Goal: Task Accomplishment & Management: Complete application form

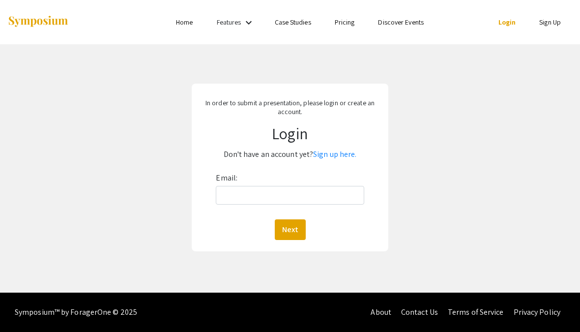
click at [327, 154] on link "Sign up here." at bounding box center [334, 154] width 43 height 10
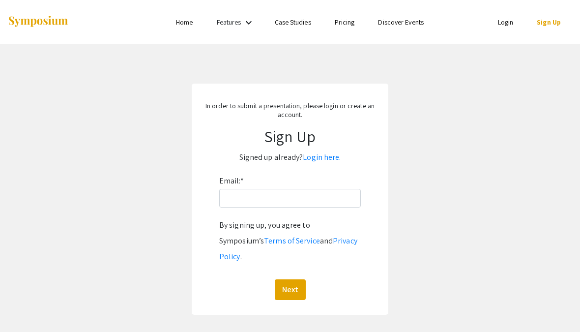
click at [327, 162] on link "Login here." at bounding box center [322, 157] width 38 height 10
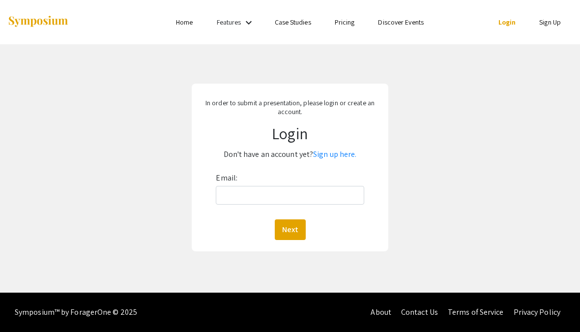
click at [335, 158] on link "Sign up here." at bounding box center [334, 154] width 43 height 10
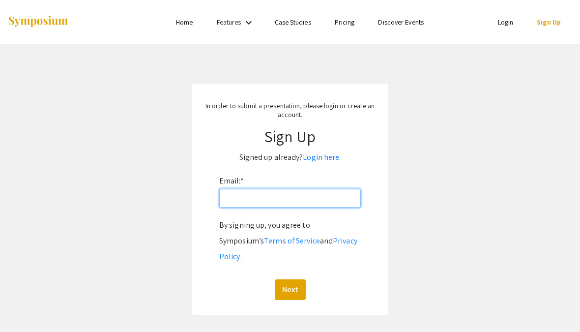
click at [330, 205] on input "Email: *" at bounding box center [290, 198] width 142 height 19
type input "xyan.henry@mymail.barry.edu"
click at [291, 279] on button "Next" at bounding box center [290, 289] width 31 height 21
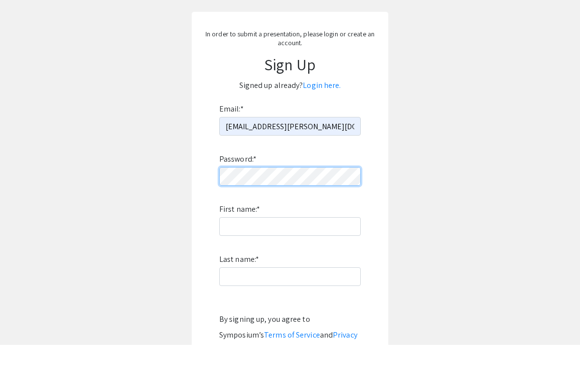
scroll to position [59, 0]
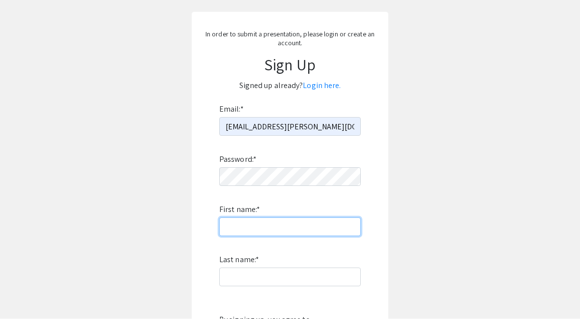
click at [319, 235] on input "First name: *" at bounding box center [290, 240] width 142 height 19
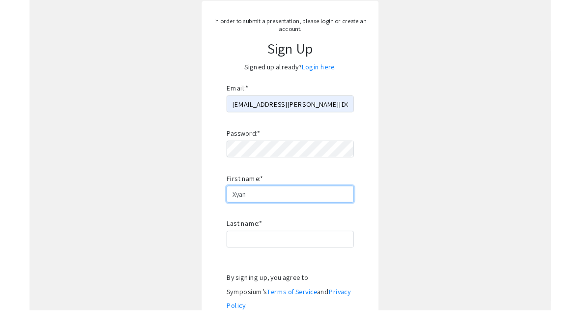
scroll to position [69, 0]
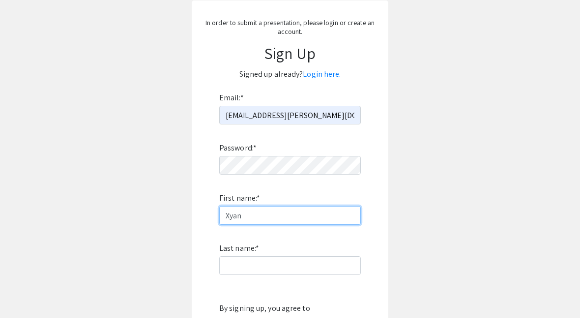
type input "Xyan"
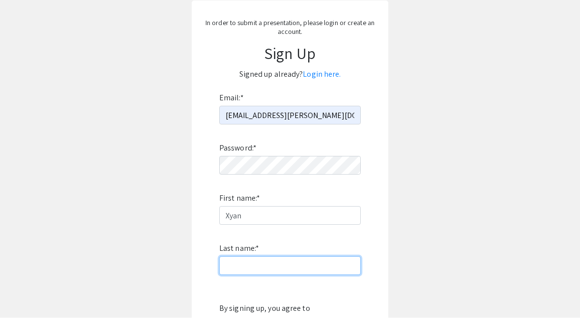
click at [309, 271] on input "Last name: *" at bounding box center [290, 280] width 142 height 19
type input "Henry"
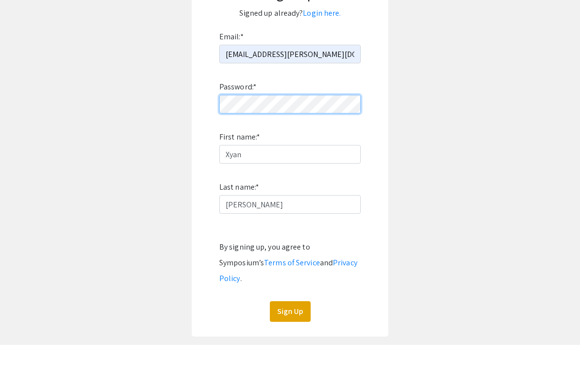
scroll to position [175, 0]
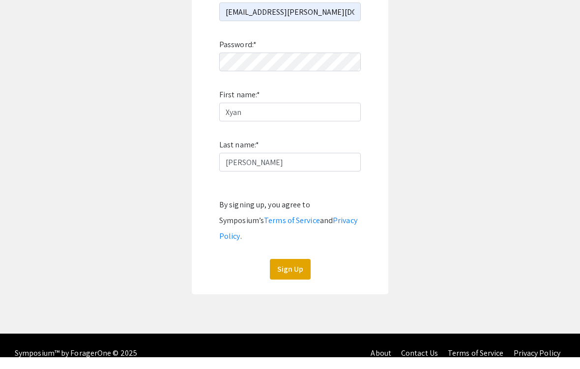
click at [299, 271] on button "Sign Up" at bounding box center [290, 281] width 41 height 21
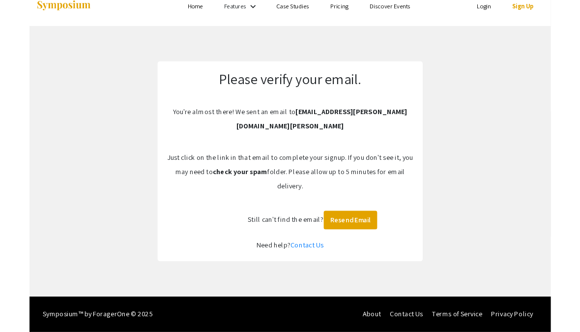
scroll to position [0, 0]
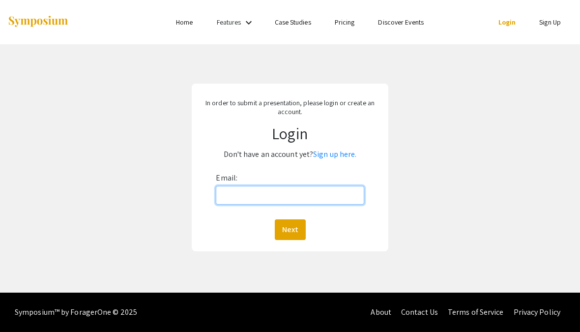
click at [344, 199] on input "Email:" at bounding box center [290, 195] width 148 height 19
type input "[EMAIL_ADDRESS][PERSON_NAME][DOMAIN_NAME][PERSON_NAME]"
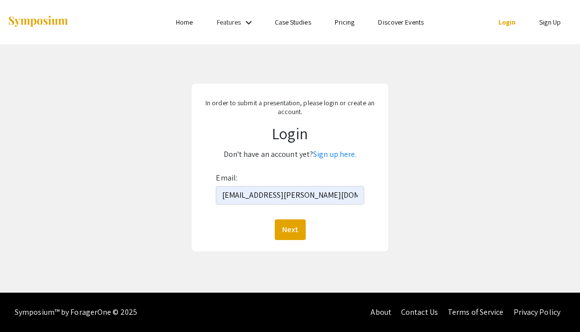
click at [297, 230] on button "Next" at bounding box center [290, 229] width 31 height 21
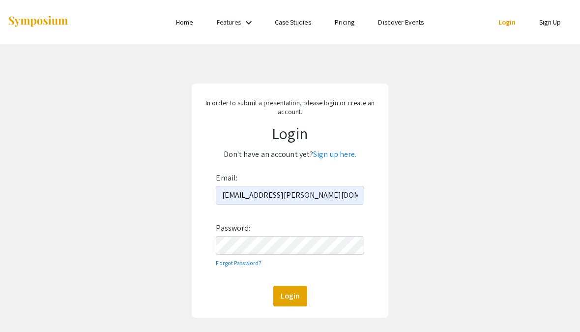
click at [298, 293] on button "Login" at bounding box center [290, 296] width 34 height 21
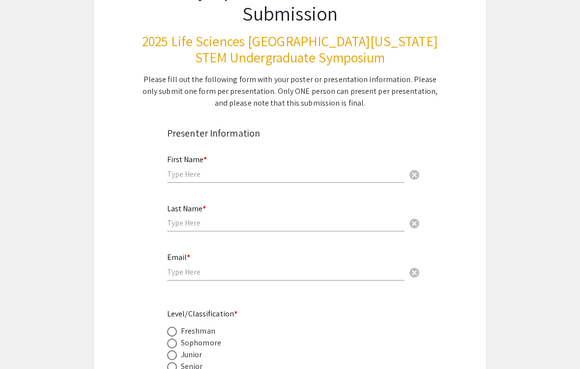
scroll to position [105, 0]
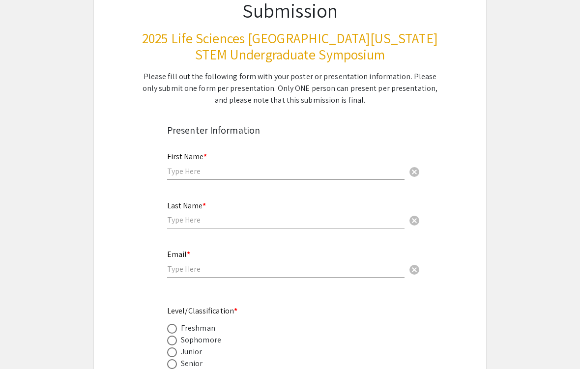
click at [376, 187] on div "First Name * cancel" at bounding box center [286, 166] width 238 height 47
click at [379, 172] on input "text" at bounding box center [286, 171] width 238 height 10
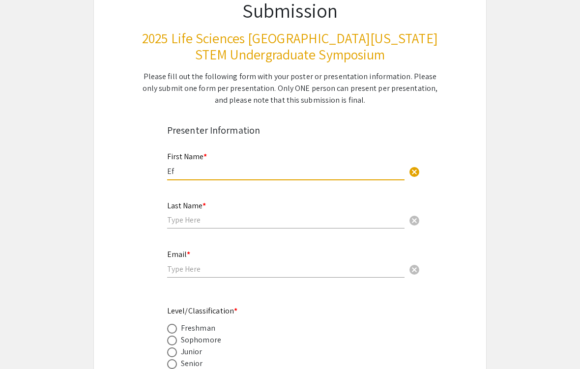
type input "E"
type input "Jeffernique"
click at [357, 225] on input "text" at bounding box center [286, 220] width 238 height 10
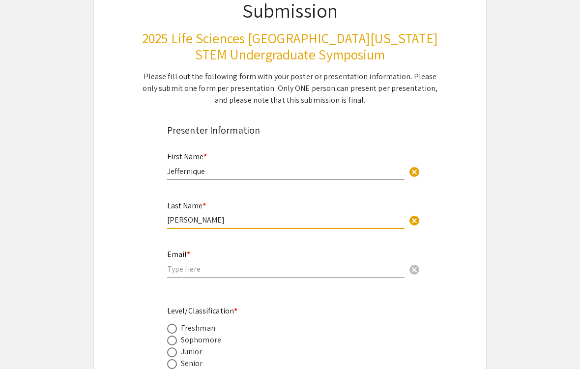
type input "Victor"
click at [322, 271] on input "email" at bounding box center [286, 269] width 238 height 10
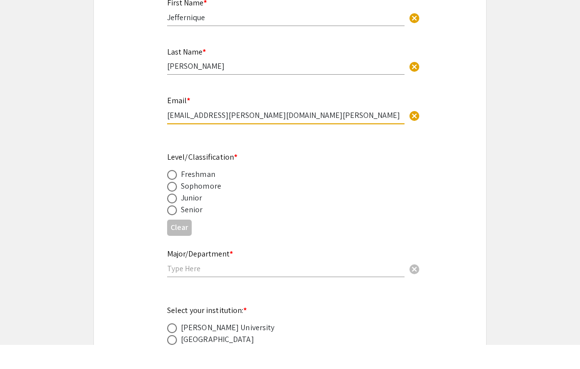
scroll to position [240, 0]
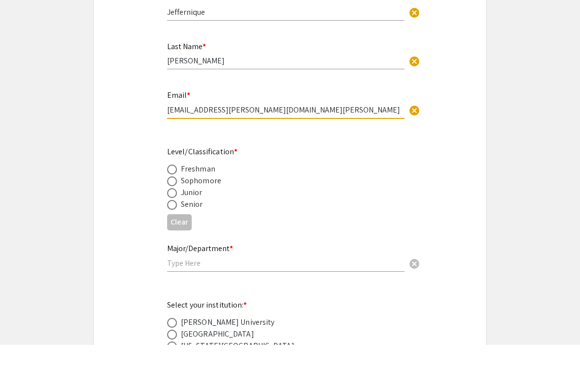
type input "jeffernique.victor@mymail.barry.edu"
click at [180, 212] on label at bounding box center [174, 217] width 14 height 10
click at [177, 212] on input "radio" at bounding box center [172, 217] width 10 height 10
radio input "true"
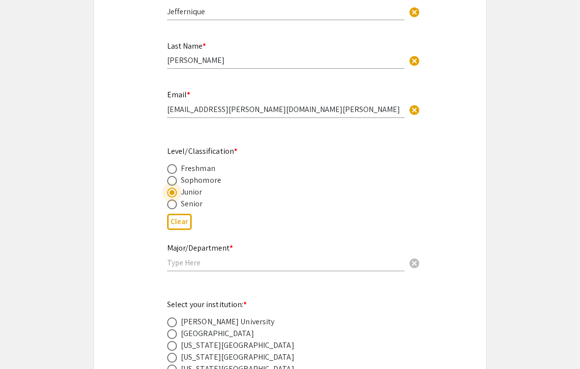
click at [194, 208] on div "Senior" at bounding box center [192, 204] width 22 height 12
click at [174, 205] on span at bounding box center [172, 205] width 10 height 10
click at [174, 205] on input "radio" at bounding box center [172, 205] width 10 height 10
radio input "true"
click at [194, 268] on input "text" at bounding box center [286, 263] width 238 height 10
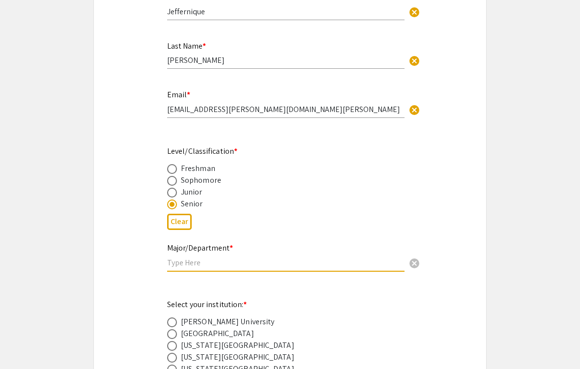
scroll to position [264, 0]
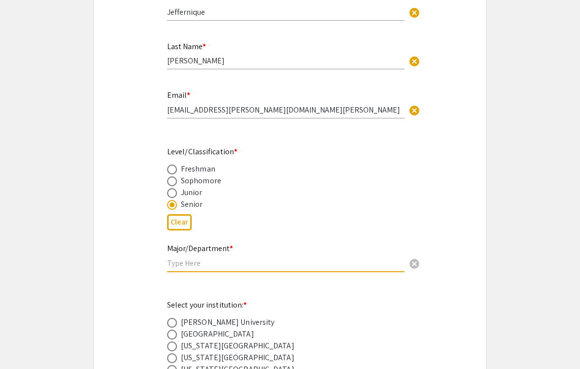
type input "B"
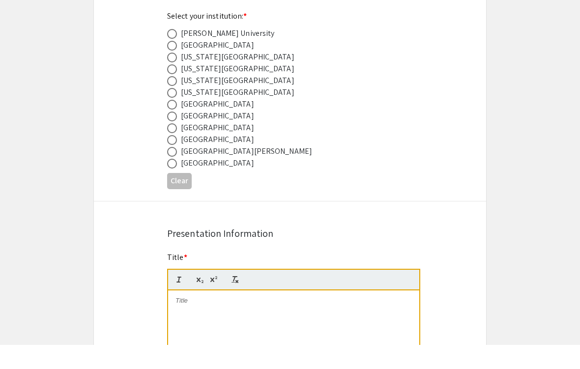
scroll to position [530, 0]
type input "Pre-Professional Biology"
click at [174, 53] on span at bounding box center [172, 58] width 10 height 10
click at [174, 53] on input "radio" at bounding box center [172, 58] width 10 height 10
radio input "true"
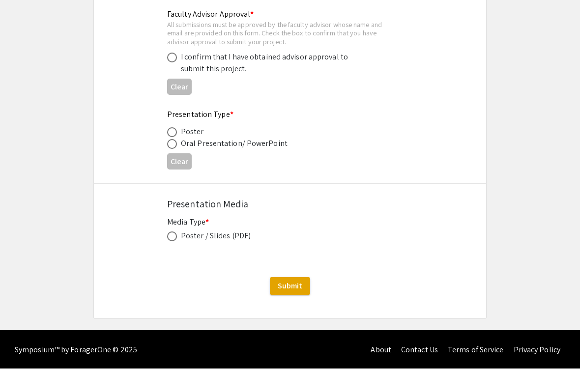
scroll to position [1515, 0]
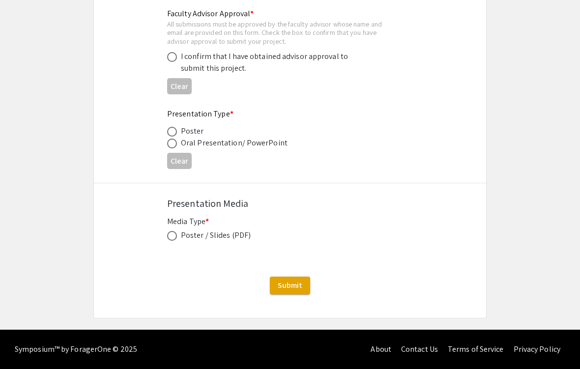
click at [264, 143] on div "Oral Presentation/ PowerPoint" at bounding box center [234, 143] width 107 height 12
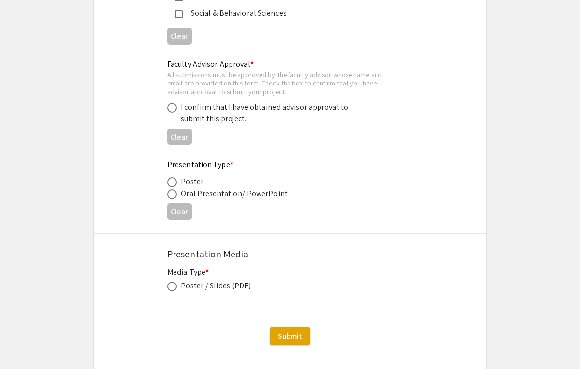
scroll to position [1461, 0]
click at [175, 199] on span at bounding box center [172, 194] width 10 height 10
click at [175, 199] on input "radio" at bounding box center [172, 194] width 10 height 10
radio input "true"
click at [179, 292] on label at bounding box center [174, 287] width 14 height 10
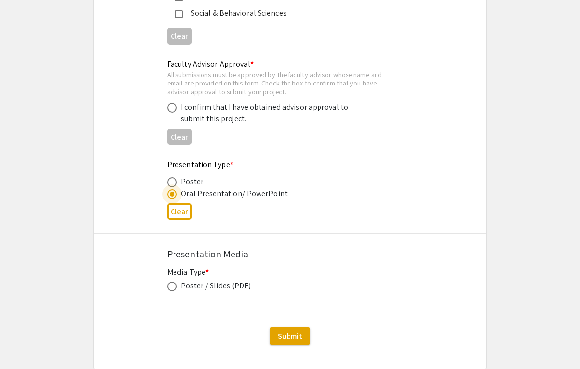
click at [177, 292] on input "radio" at bounding box center [172, 287] width 10 height 10
radio input "true"
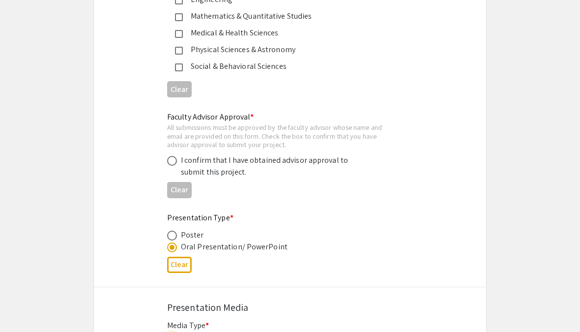
scroll to position [1406, 0]
click at [168, 166] on span at bounding box center [172, 161] width 10 height 10
click at [168, 166] on input "radio" at bounding box center [172, 161] width 10 height 10
radio input "true"
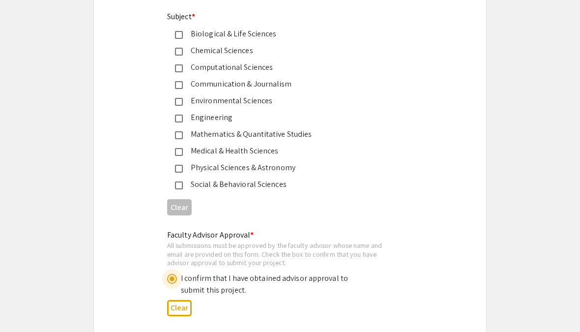
scroll to position [1267, 0]
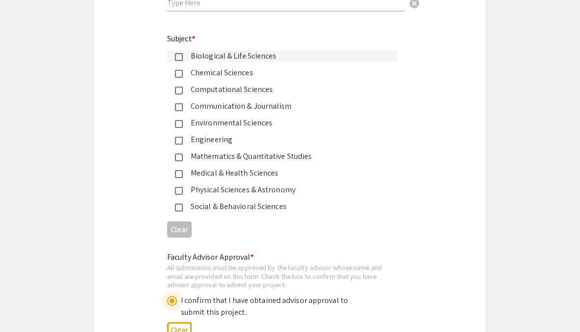
click at [184, 58] on div "Biological & Life Sciences" at bounding box center [286, 56] width 207 height 12
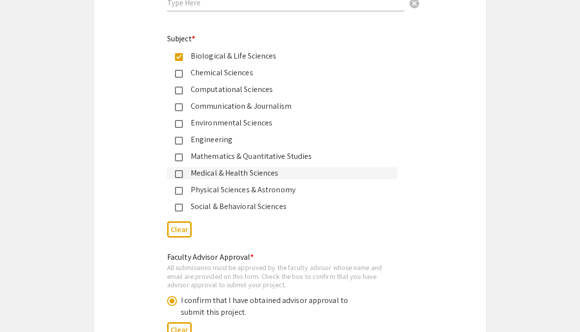
click at [184, 176] on div "Medical & Health Sciences" at bounding box center [286, 173] width 207 height 12
click at [181, 178] on mat-pseudo-checkbox at bounding box center [179, 174] width 8 height 8
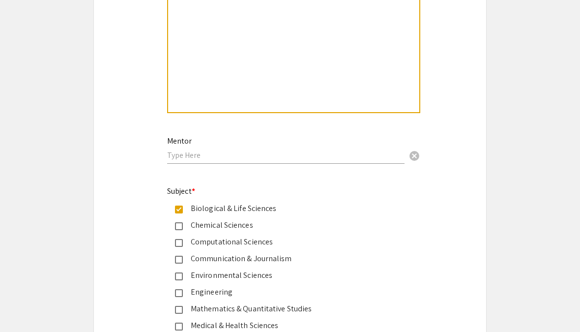
click at [184, 160] on input "text" at bounding box center [286, 155] width 238 height 10
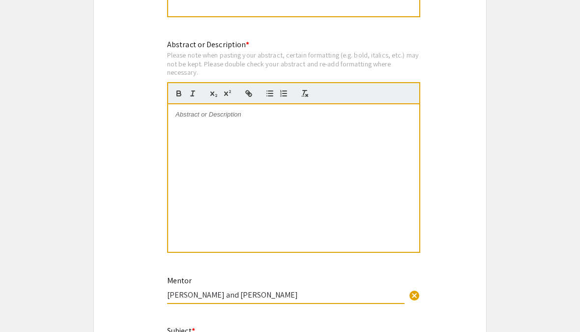
scroll to position [972, 0]
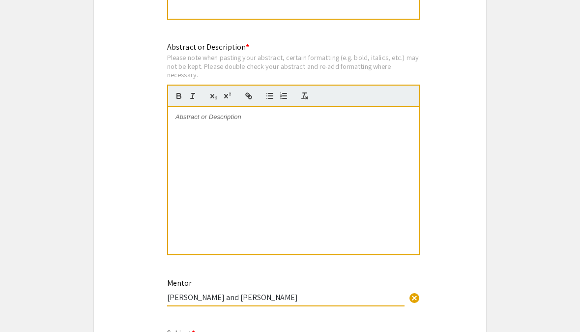
click at [206, 174] on div at bounding box center [293, 181] width 251 height 148
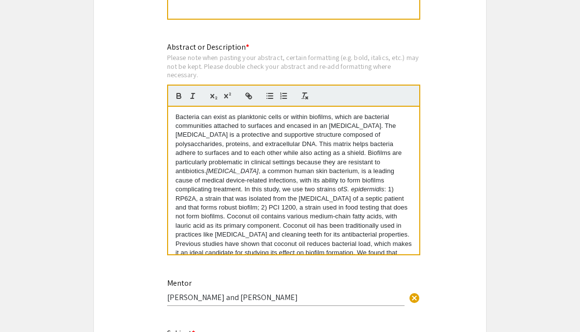
scroll to position [0, 0]
click at [146, 166] on div "Symposium Presentation Submission 2025 Life Sciences South Florida STEM Undergr…" at bounding box center [289, 19] width 393 height 1874
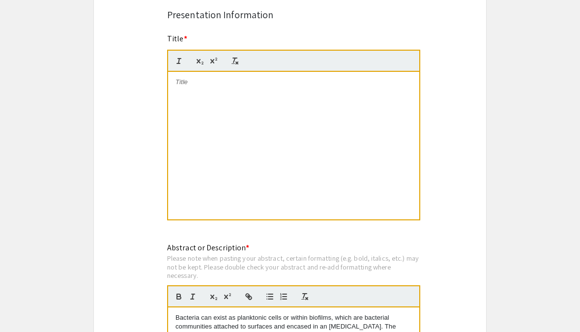
scroll to position [769, 0]
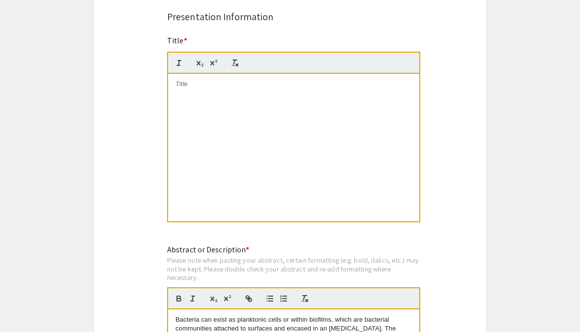
click at [192, 142] on div at bounding box center [293, 148] width 251 height 148
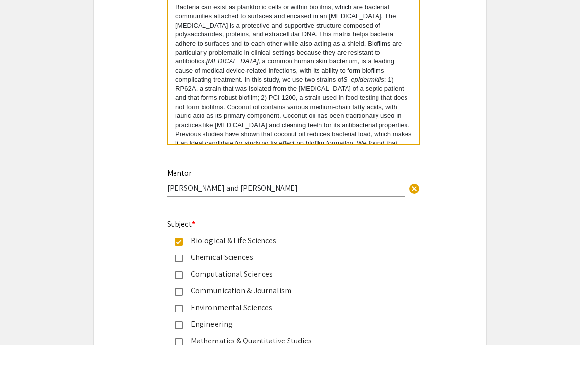
scroll to position [1069, 0]
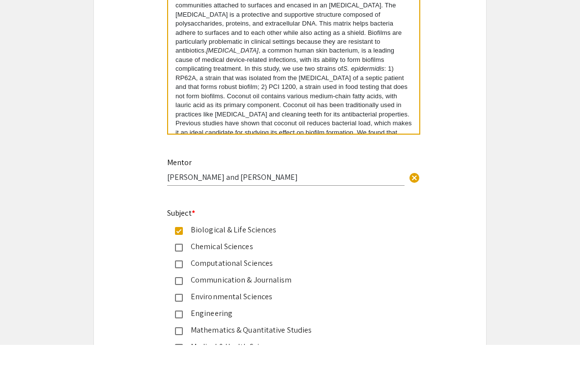
click at [253, 196] on input "Dr. Leticia Vega and Dr. Cristoph Hengartner" at bounding box center [286, 201] width 238 height 10
click at [249, 196] on input "Dr. Leticia Vega and Dr. Cristoph Hengartner" at bounding box center [286, 201] width 238 height 10
click at [251, 196] on input "Dr. Leticia Vega and Dr. Cristoph Hengartner" at bounding box center [286, 201] width 238 height 10
click at [275, 196] on input "Dr. Leticia Vega and Dr. Christoph Hengartner" at bounding box center [286, 201] width 238 height 10
click at [195, 196] on input "Dr. Leticia Vega and Dr. Christoph J. Hengartner" at bounding box center [286, 201] width 238 height 10
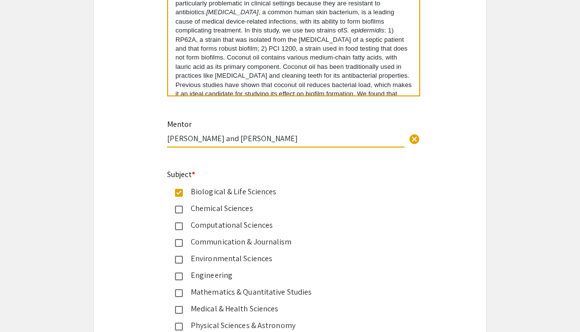
type input "Dr. Leticia R. Vega and Dr. Christoph J. Hengartner"
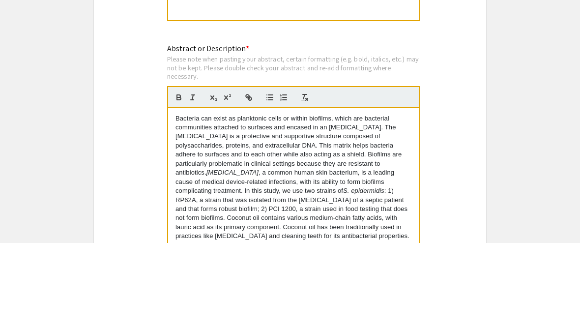
scroll to position [877, 0]
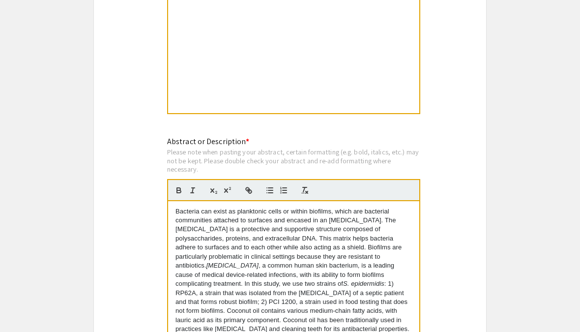
click at [193, 63] on div at bounding box center [293, 40] width 251 height 148
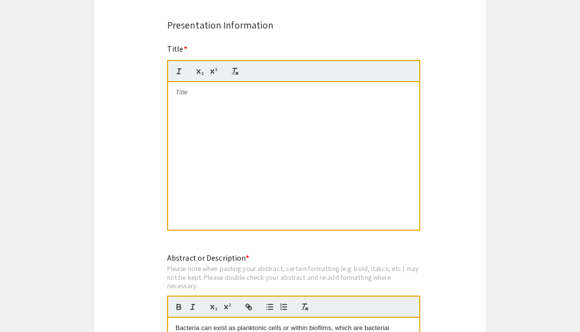
click at [188, 97] on p at bounding box center [294, 92] width 237 height 9
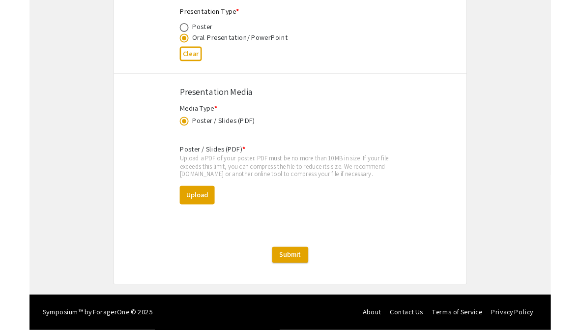
scroll to position [1651, 0]
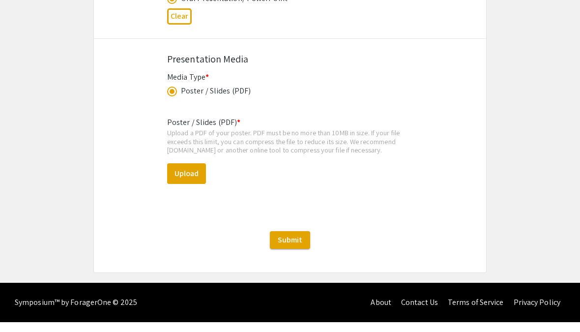
click at [187, 173] on button "Upload" at bounding box center [186, 183] width 39 height 21
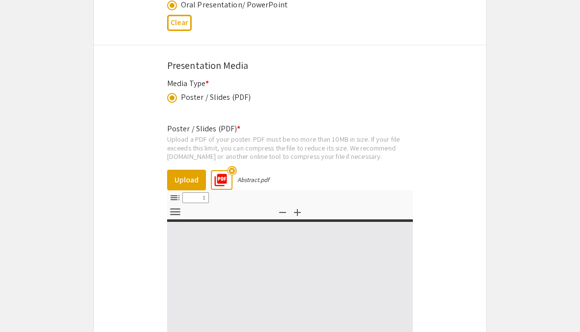
select select "custom"
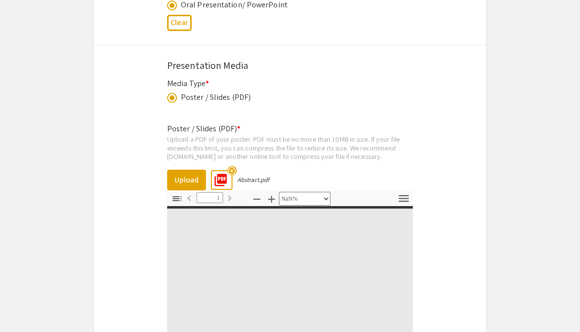
type input "0"
select select "custom"
type input "1"
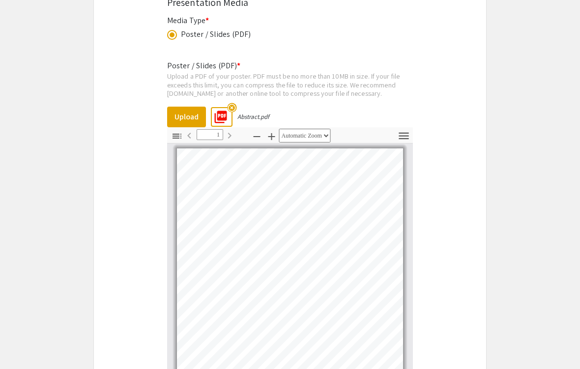
scroll to position [1713, 0]
click at [266, 138] on icon "button" at bounding box center [272, 136] width 12 height 12
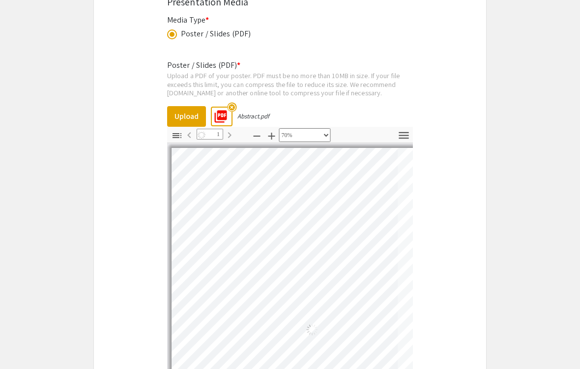
click at [266, 138] on icon "button" at bounding box center [272, 136] width 12 height 12
click at [266, 142] on icon "button" at bounding box center [272, 136] width 12 height 12
click at [266, 137] on icon "button" at bounding box center [272, 136] width 12 height 12
click at [251, 140] on icon "button" at bounding box center [257, 136] width 12 height 12
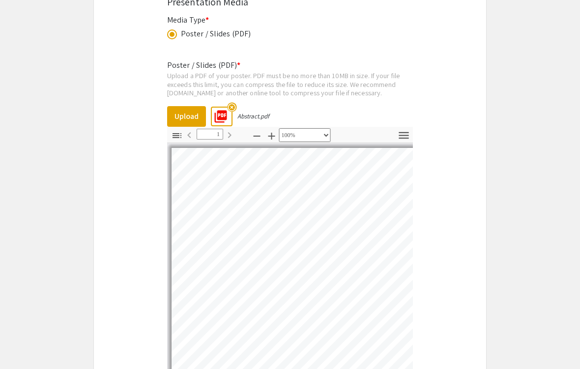
scroll to position [0, 0]
click at [254, 137] on icon "button" at bounding box center [257, 136] width 7 height 1
click at [249, 138] on button "Zoom Out" at bounding box center [257, 135] width 17 height 14
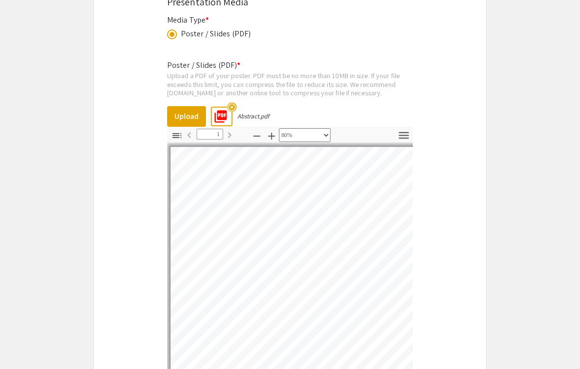
click at [249, 136] on button "Zoom Out" at bounding box center [257, 135] width 17 height 14
click at [251, 136] on icon "button" at bounding box center [257, 136] width 12 height 12
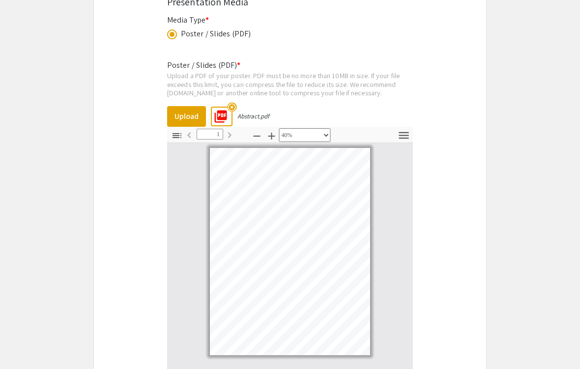
scroll to position [0, 0]
click at [249, 135] on button "Zoom Out" at bounding box center [257, 135] width 17 height 14
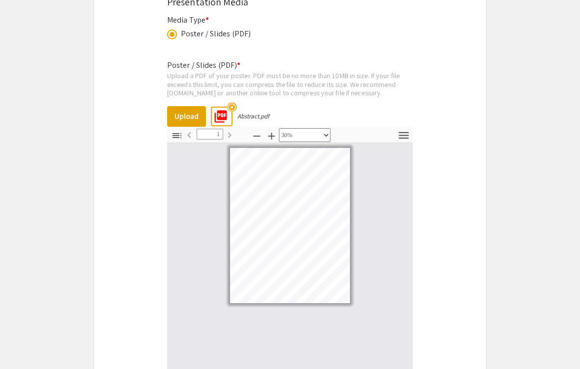
click at [266, 136] on icon "button" at bounding box center [272, 136] width 12 height 12
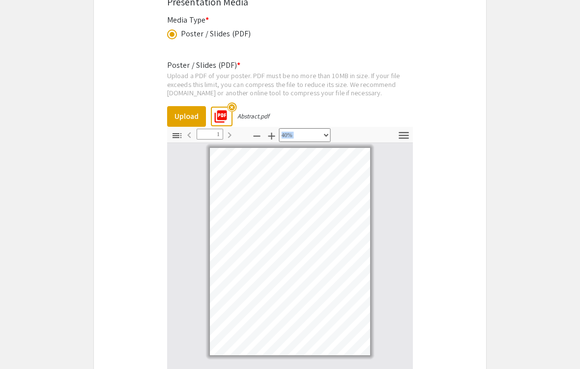
click at [264, 133] on button "Zoom In" at bounding box center [272, 135] width 17 height 14
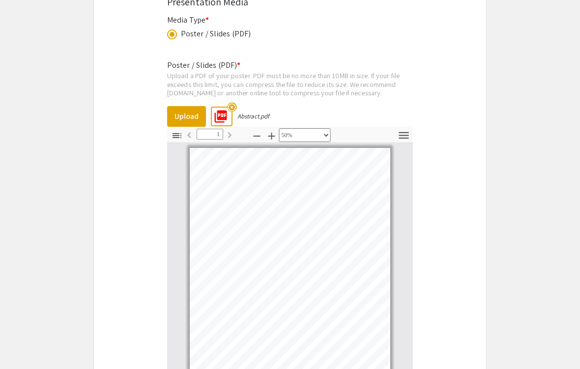
click at [269, 138] on icon "button" at bounding box center [272, 136] width 7 height 7
click at [267, 138] on icon "button" at bounding box center [272, 136] width 12 height 12
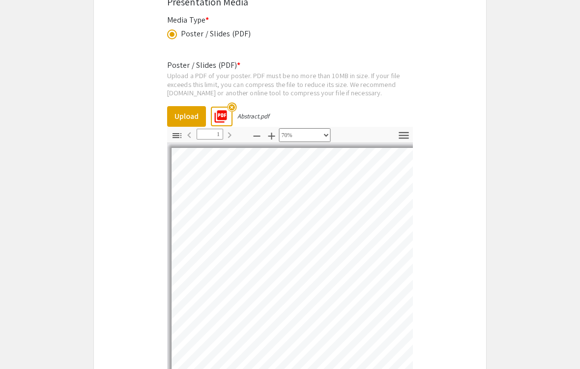
select select "custom"
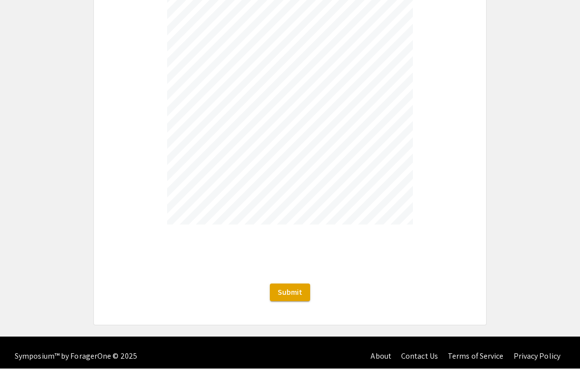
scroll to position [1861, 0]
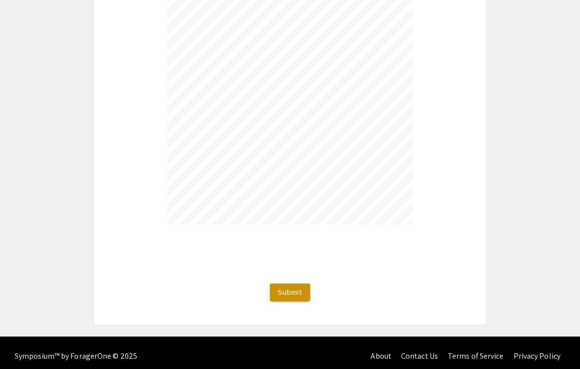
click at [295, 292] on span "Submit" at bounding box center [290, 293] width 25 height 10
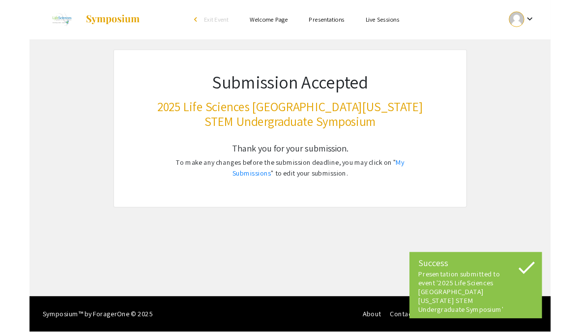
scroll to position [0, 0]
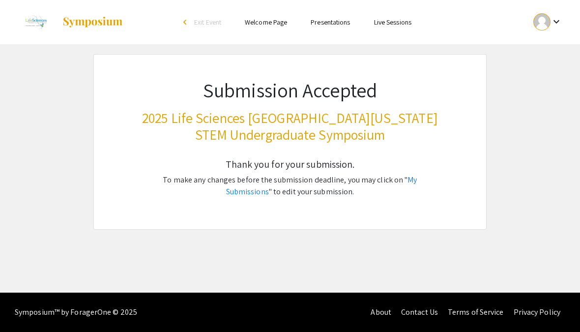
click at [417, 181] on link "My Submissions" at bounding box center [321, 186] width 191 height 22
